Goal: Task Accomplishment & Management: Use online tool/utility

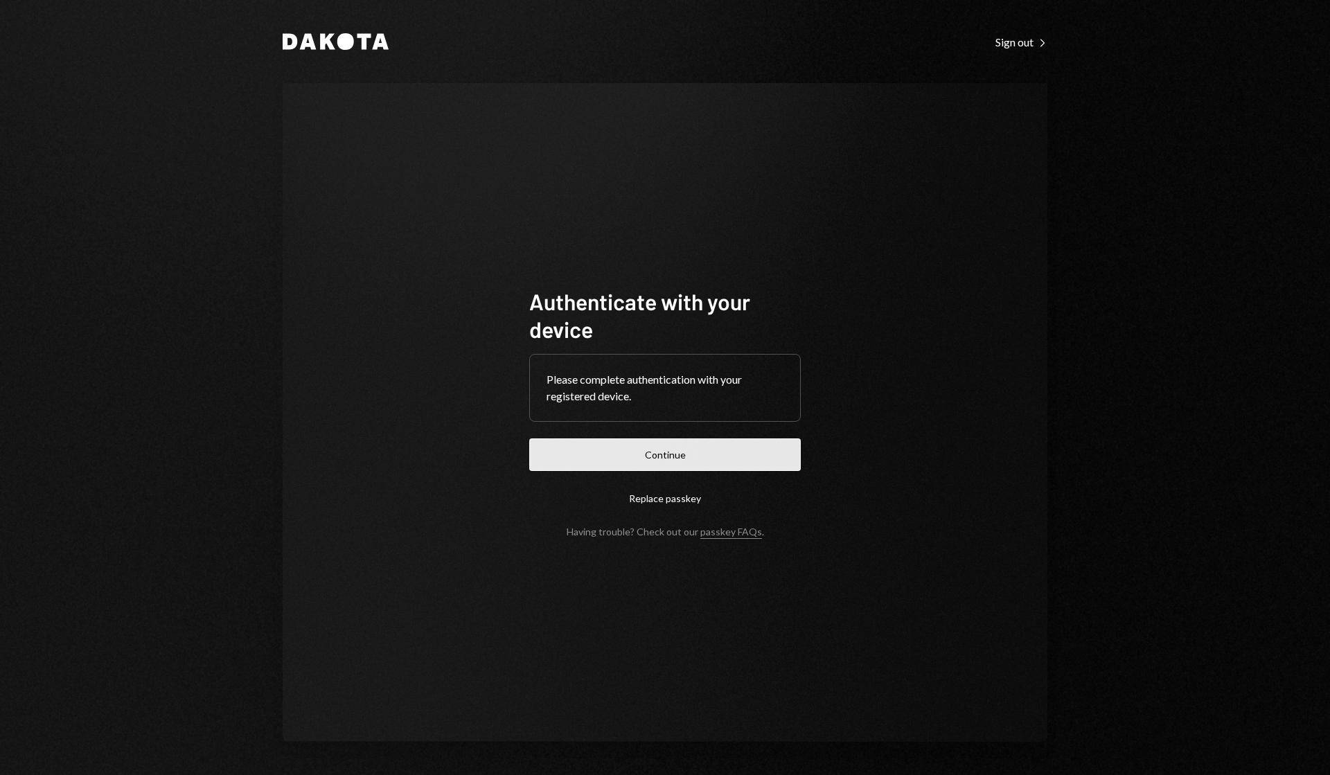
click at [630, 450] on button "Continue" at bounding box center [665, 454] width 272 height 33
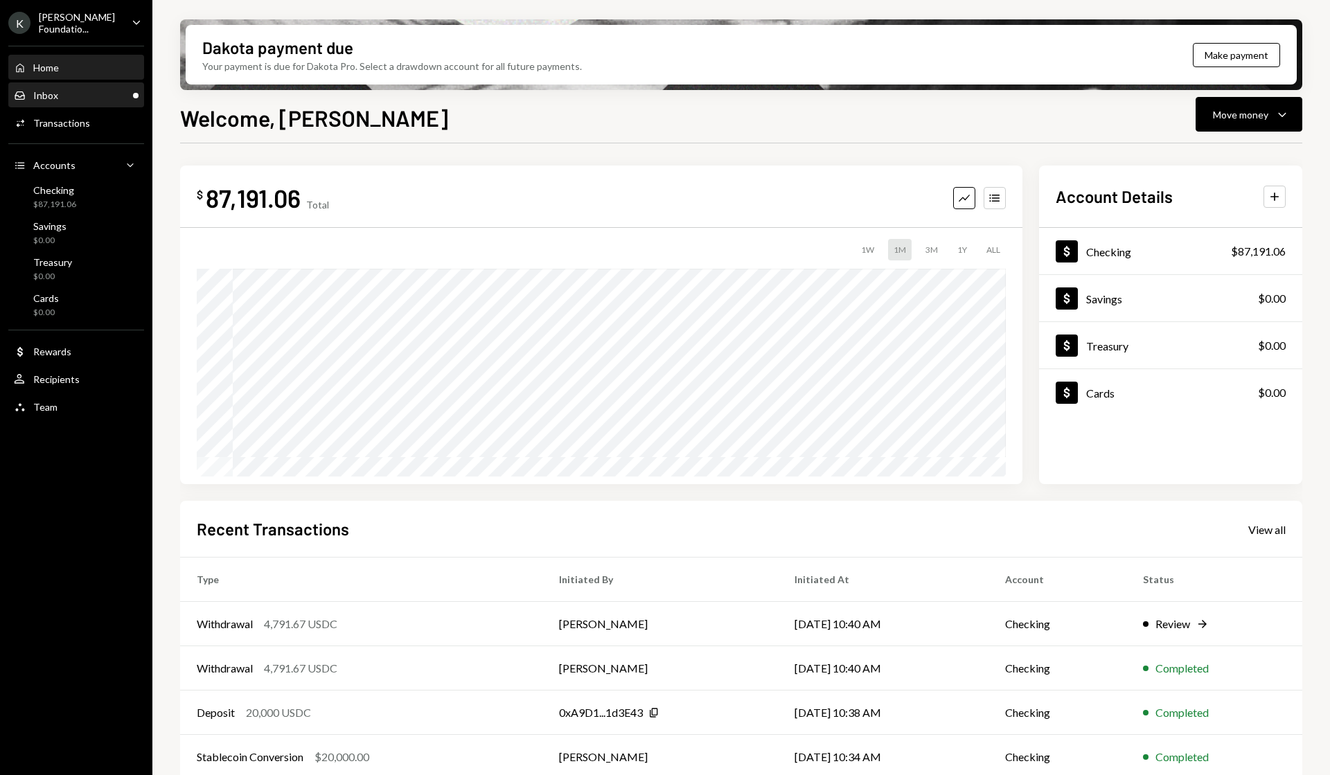
click at [96, 87] on div "Inbox Inbox" at bounding box center [76, 96] width 125 height 24
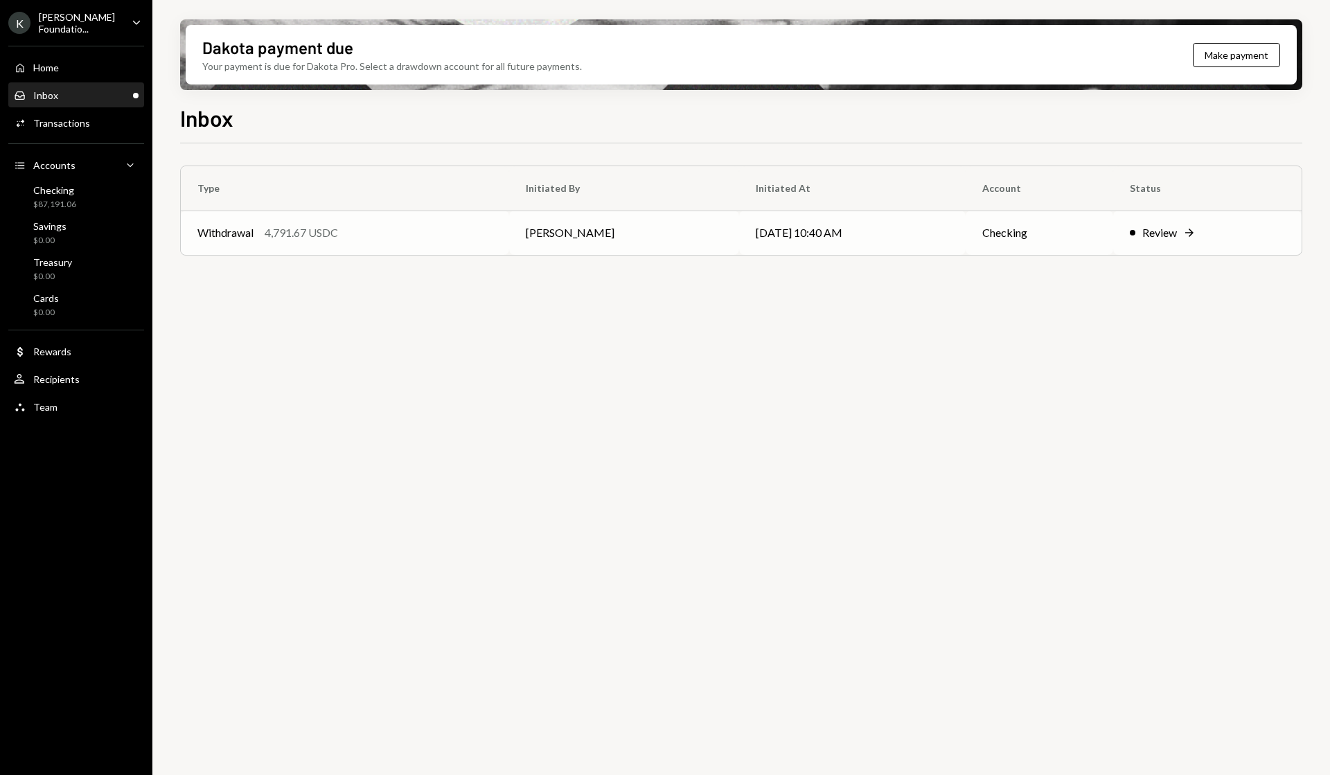
click at [1147, 231] on div "Review" at bounding box center [1159, 232] width 35 height 17
